Goal: Transaction & Acquisition: Purchase product/service

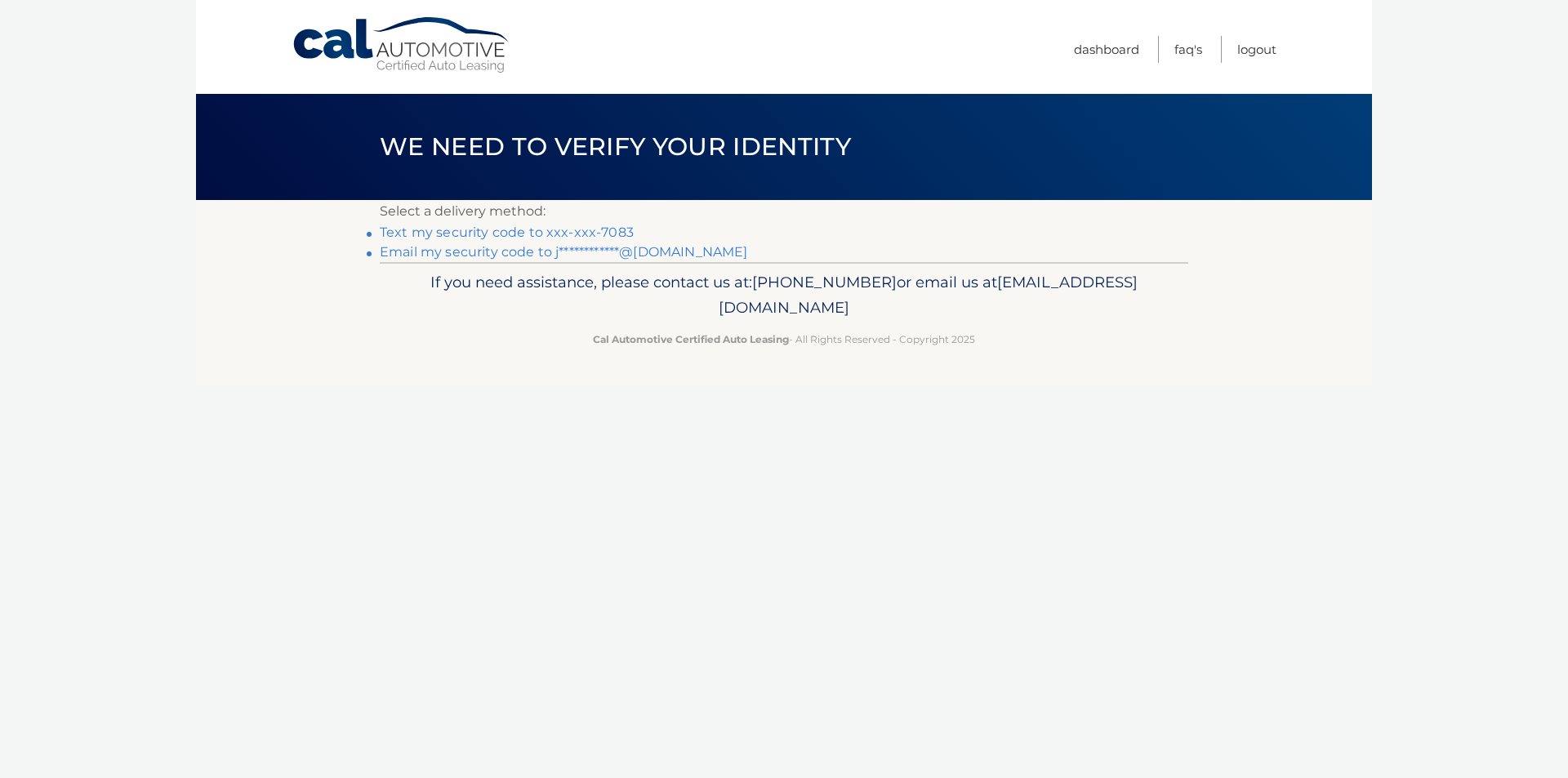
click at [405, 232] on link "Text my security code to xxx-xxx-7083" at bounding box center [507, 232] width 254 height 16
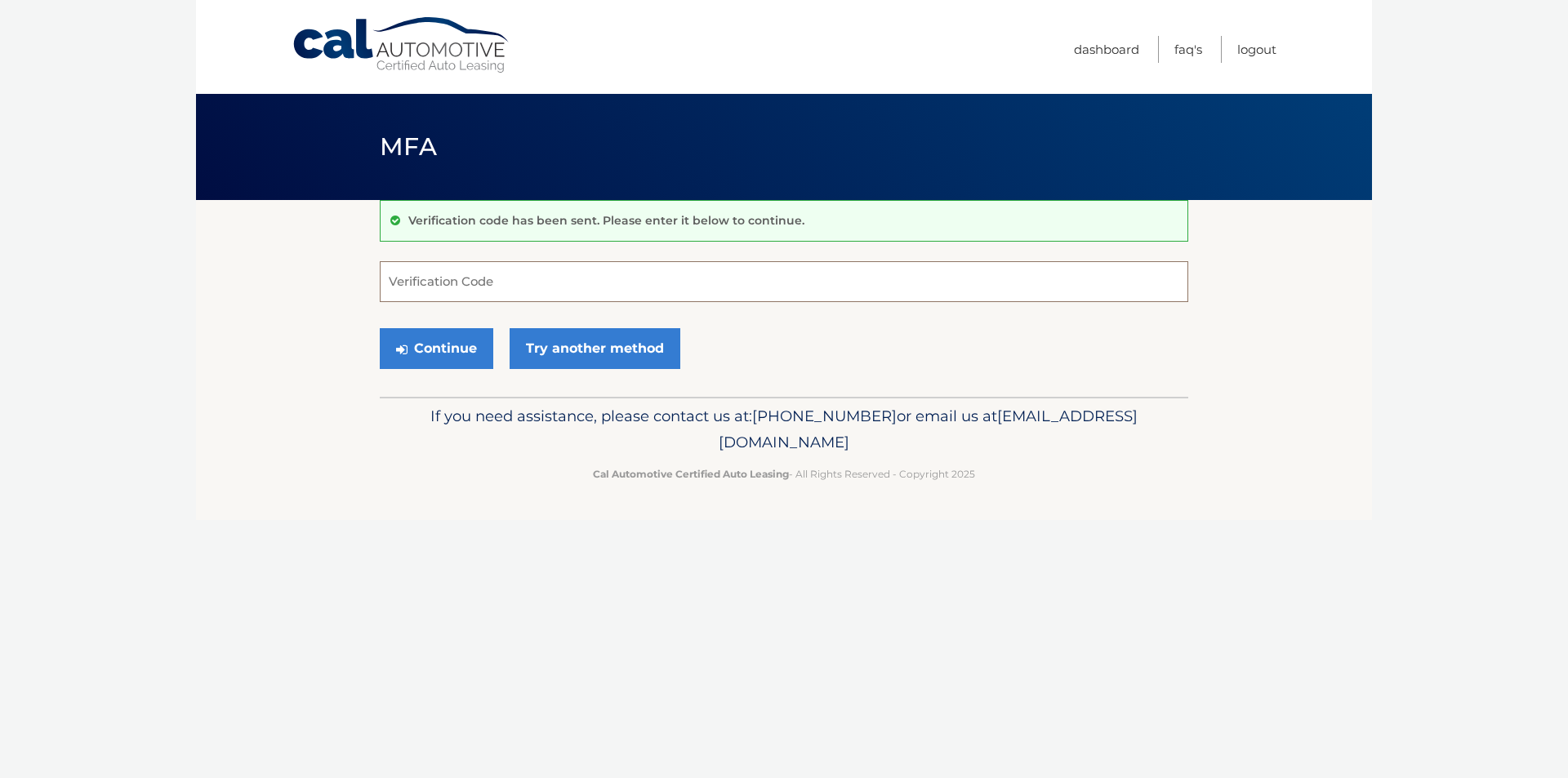
click at [476, 283] on input "Verification Code" at bounding box center [784, 281] width 809 height 41
type input "419646"
click at [455, 347] on button "Continue" at bounding box center [436, 348] width 114 height 41
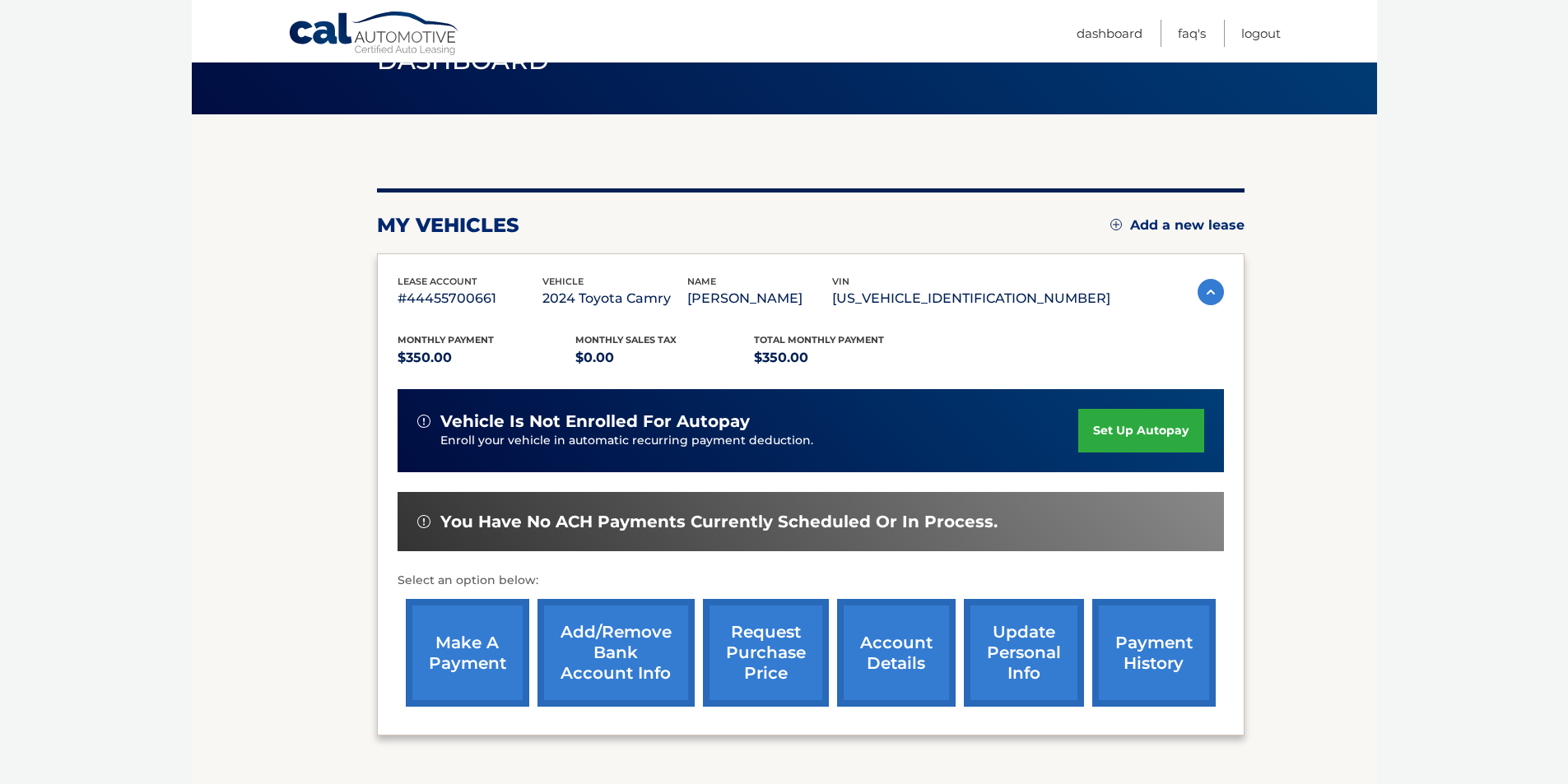
scroll to position [213, 0]
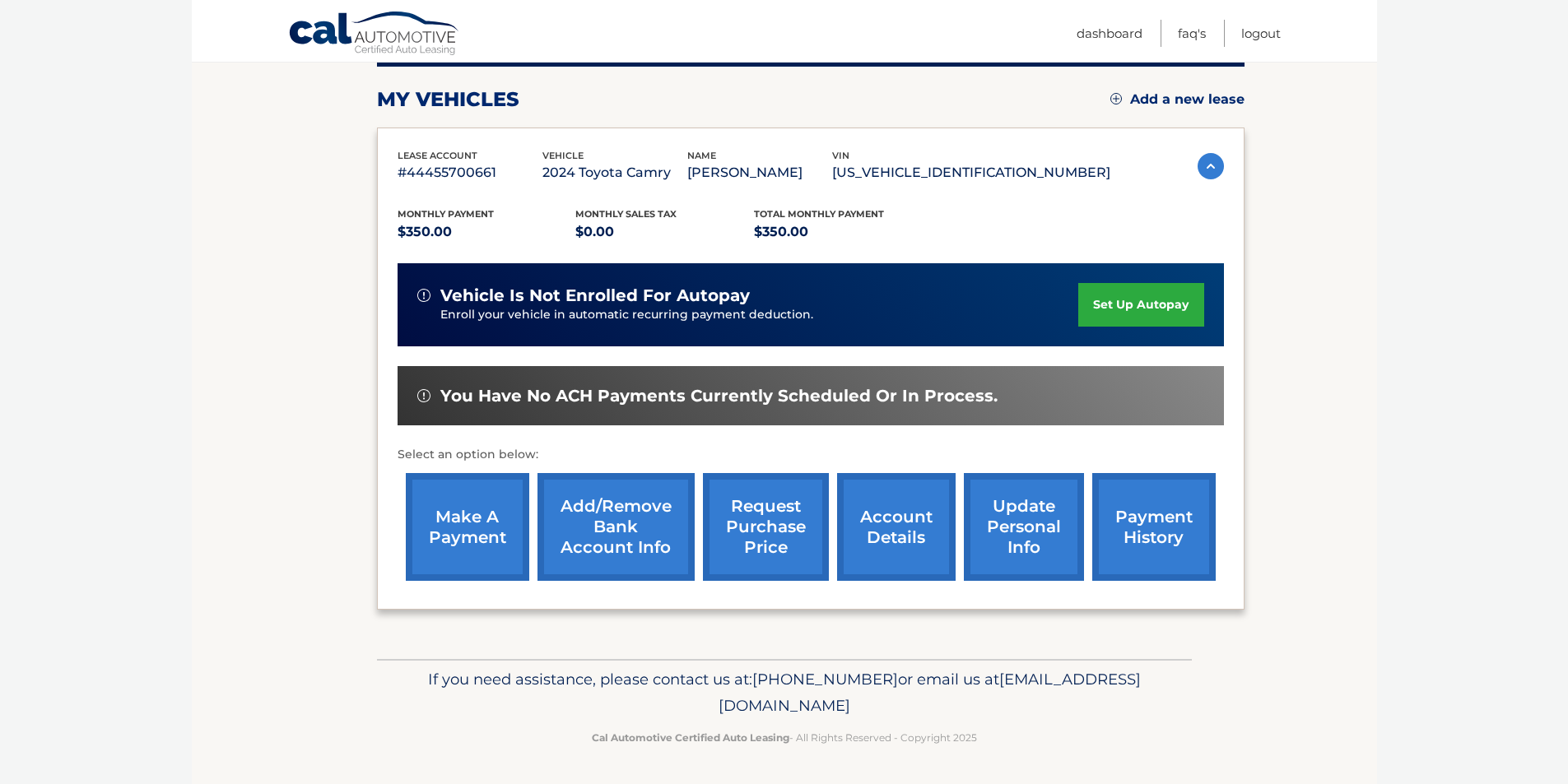
click at [467, 512] on link "make a payment" at bounding box center [467, 526] width 123 height 108
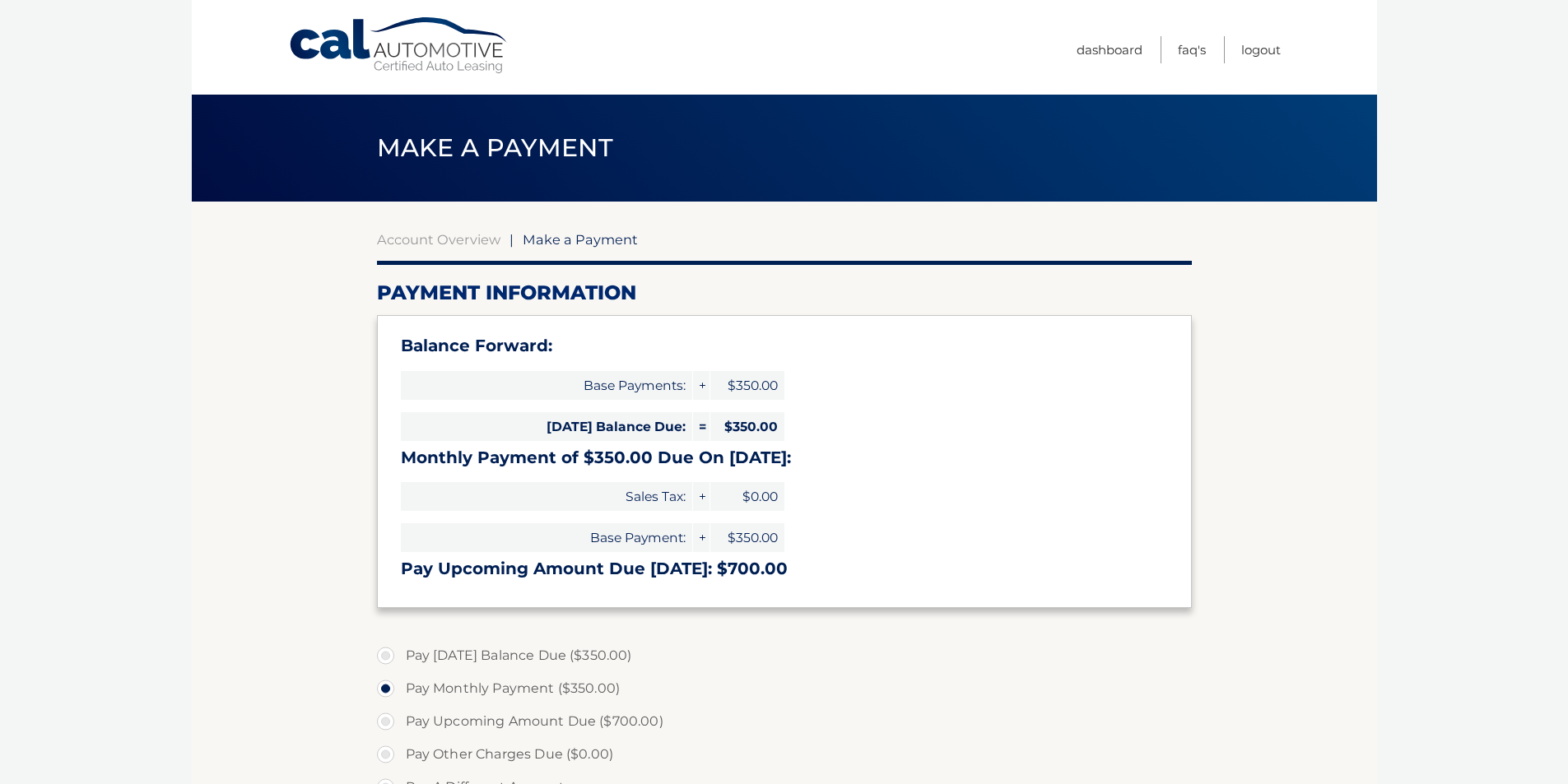
select select "NTE1Y2VkNjMtZTBhOS00Mzc1LTkyNTMtMGYwMDUzYmE4YzM2"
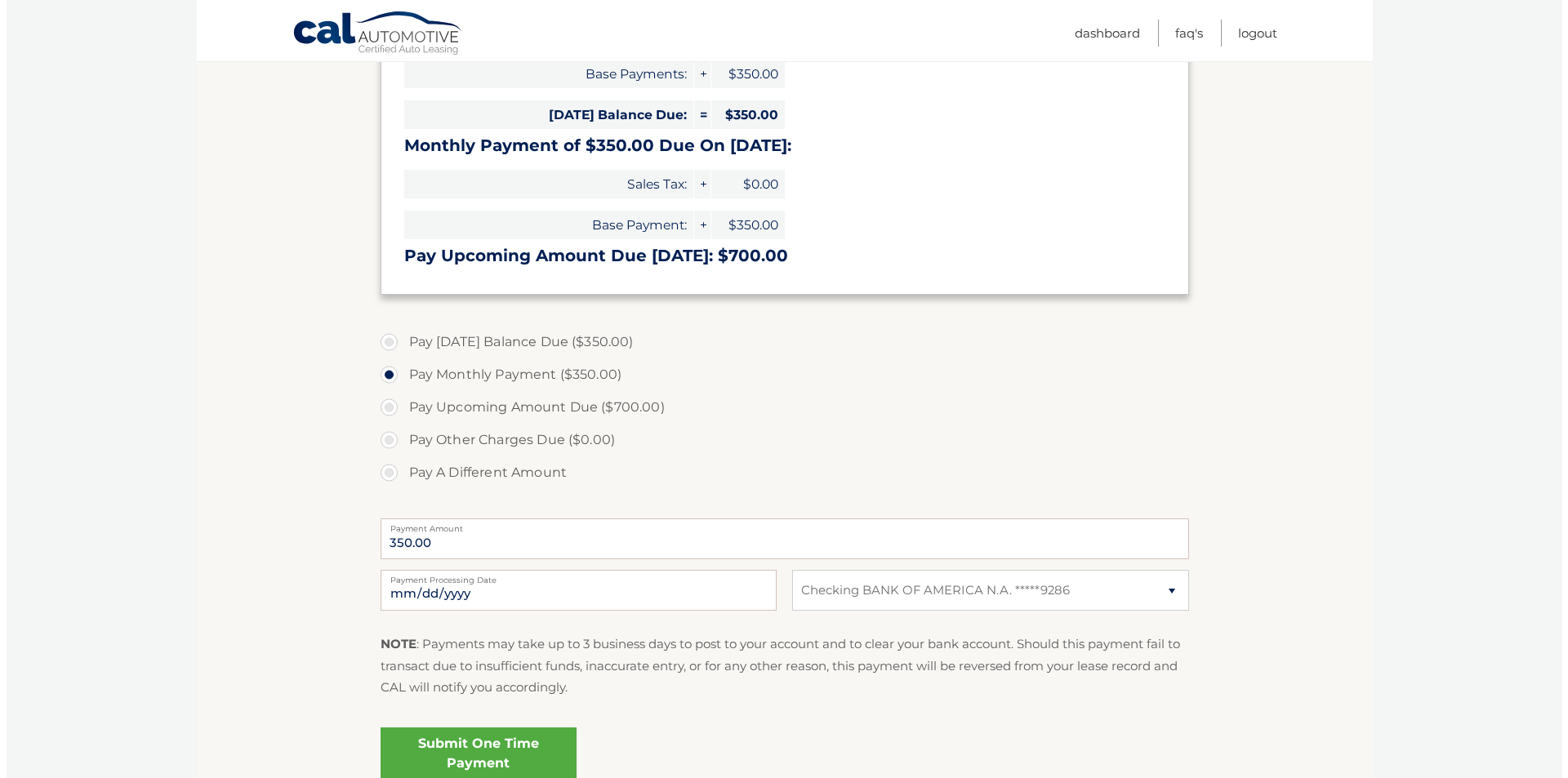
scroll to position [326, 0]
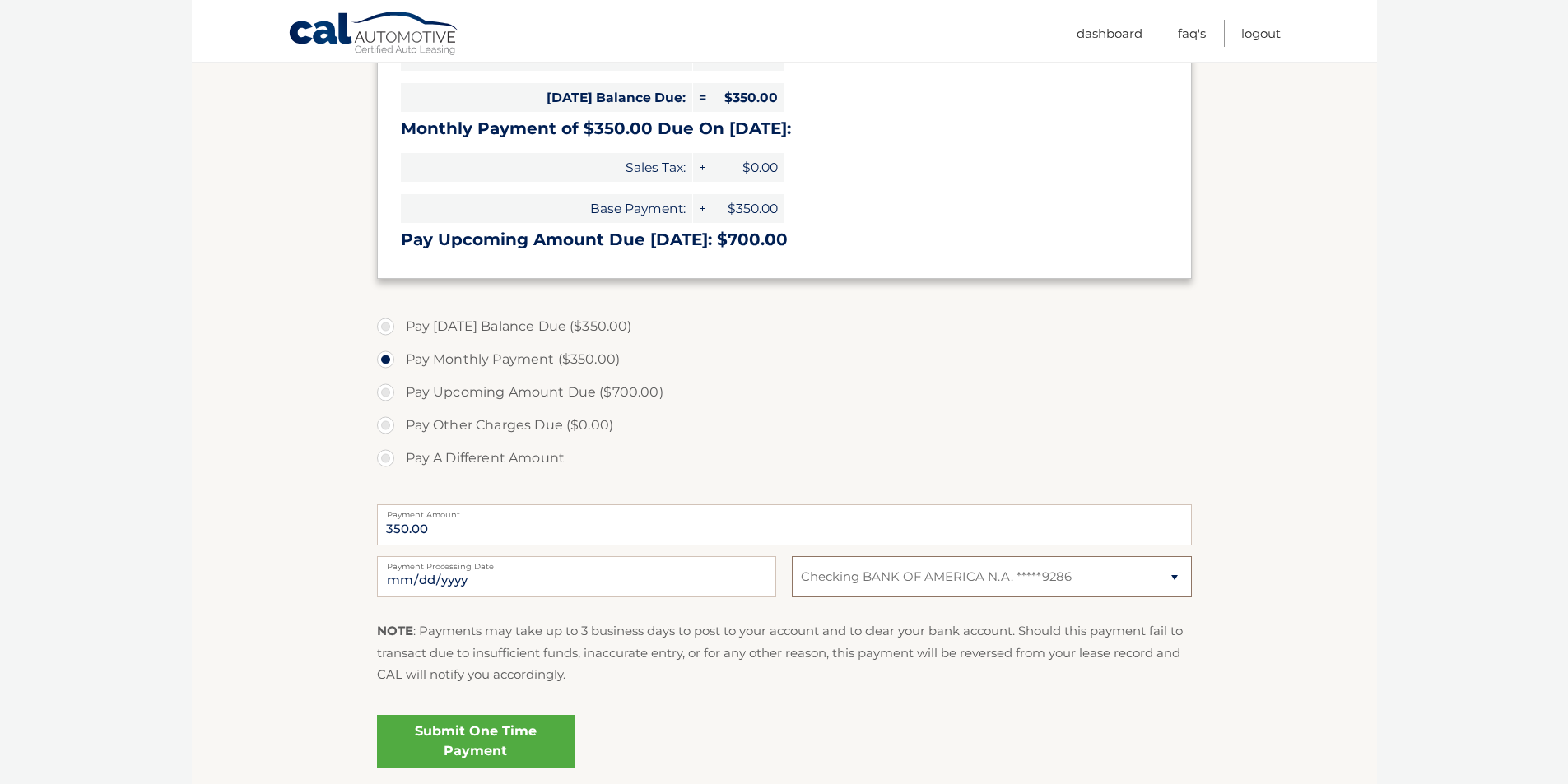
click at [979, 576] on select "Select Bank Account Checking BANK OF AMERICA N.A. *****9286" at bounding box center [991, 576] width 399 height 41
click at [1042, 573] on select "Select Bank Account Checking BANK OF AMERICA N.A. *****9286" at bounding box center [991, 576] width 399 height 41
click at [459, 732] on link "Submit One Time Payment" at bounding box center [476, 741] width 198 height 52
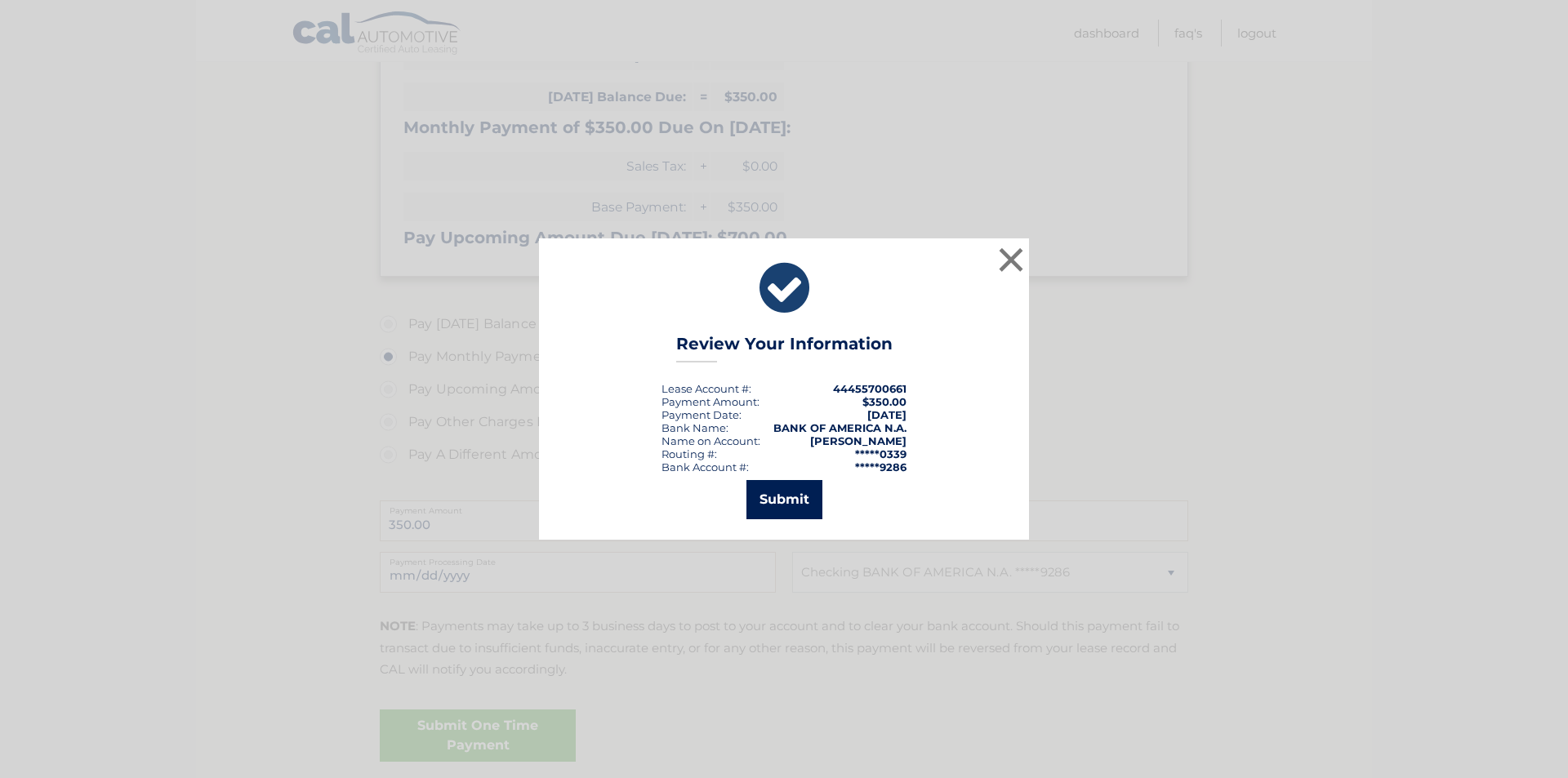
click at [784, 499] on button "Submit" at bounding box center [784, 499] width 76 height 39
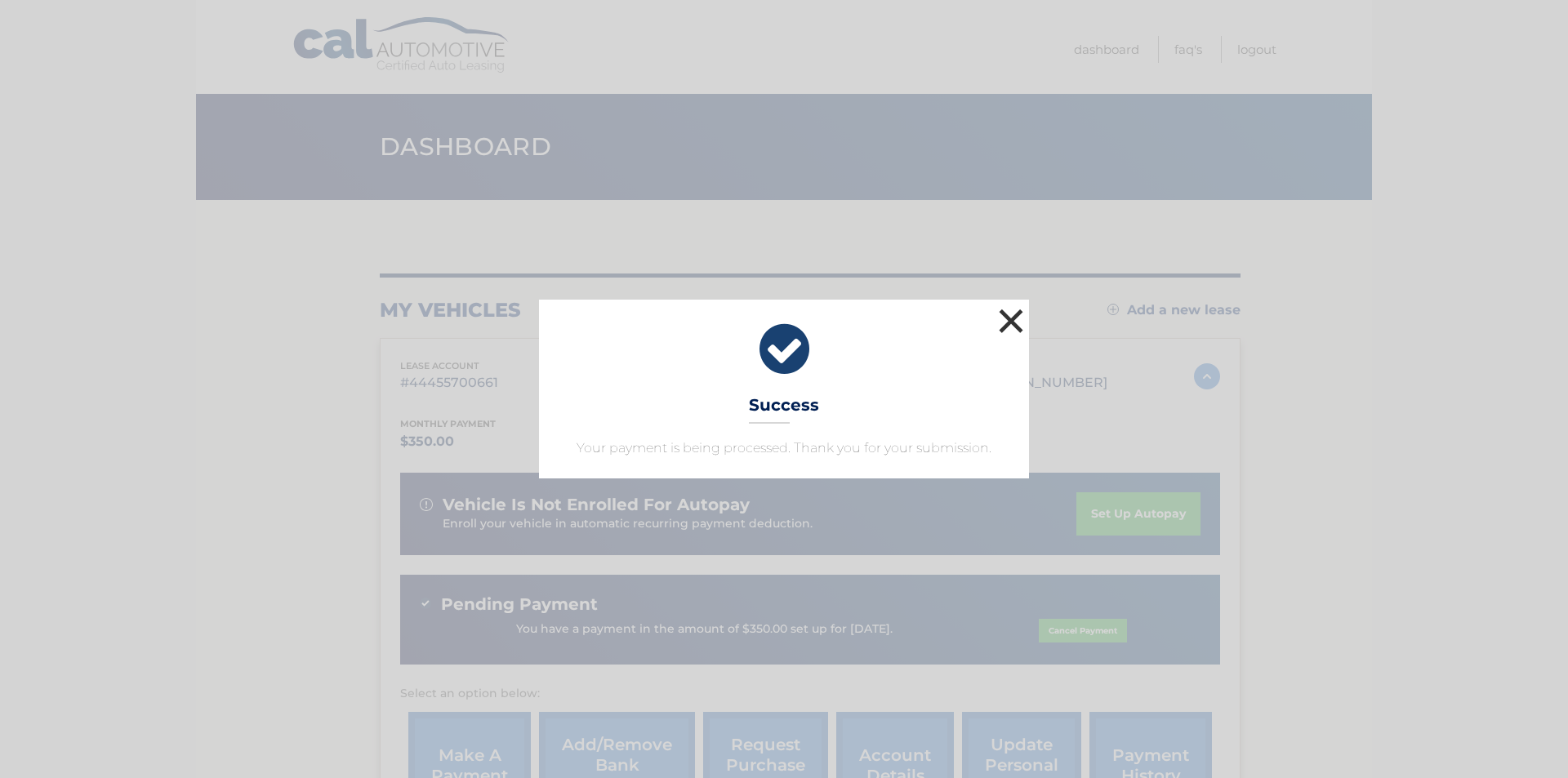
click at [1013, 317] on button "×" at bounding box center [1011, 321] width 33 height 33
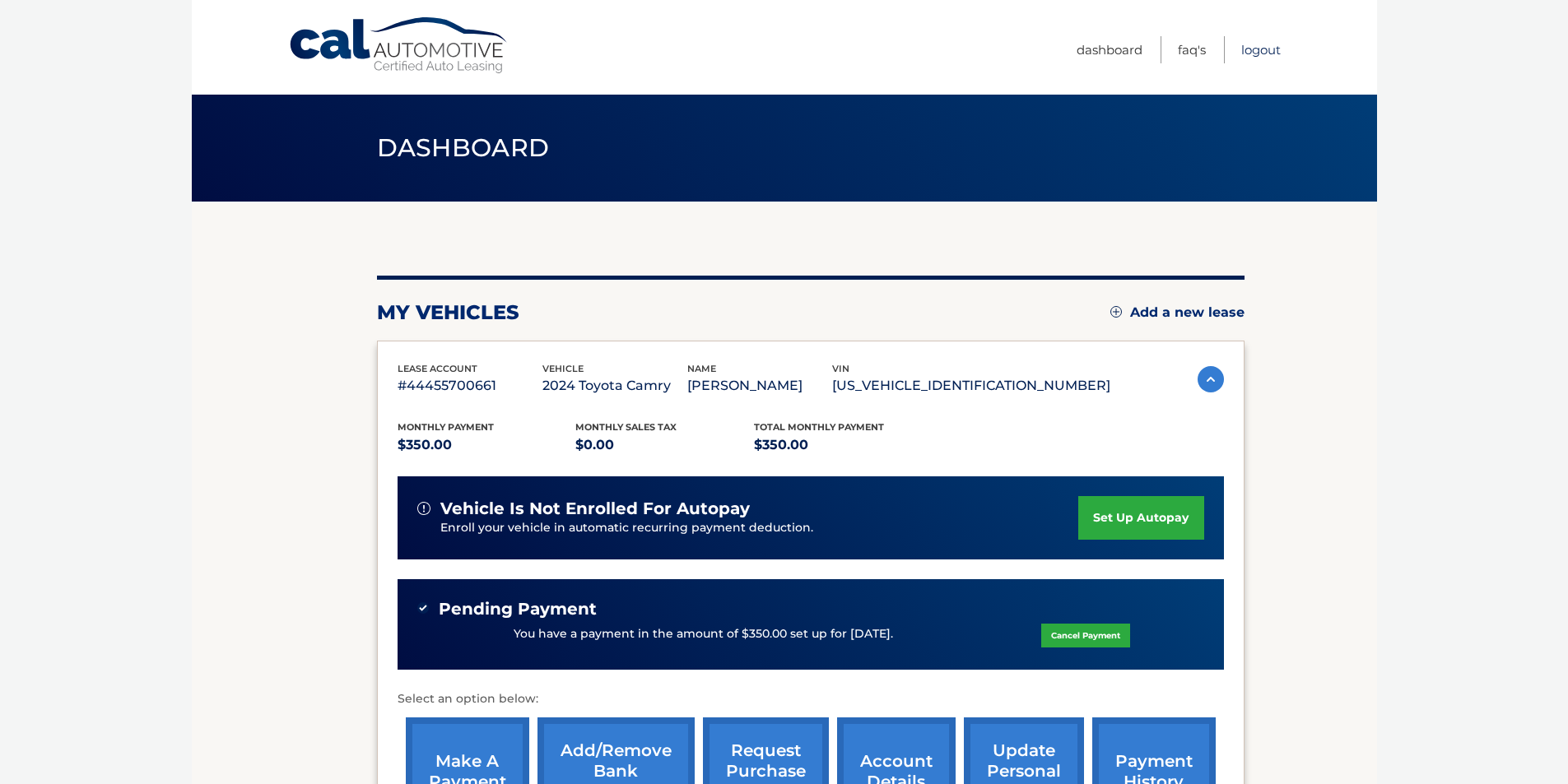
click at [1269, 52] on link "Logout" at bounding box center [1260, 49] width 39 height 27
